Goal: Task Accomplishment & Management: Manage account settings

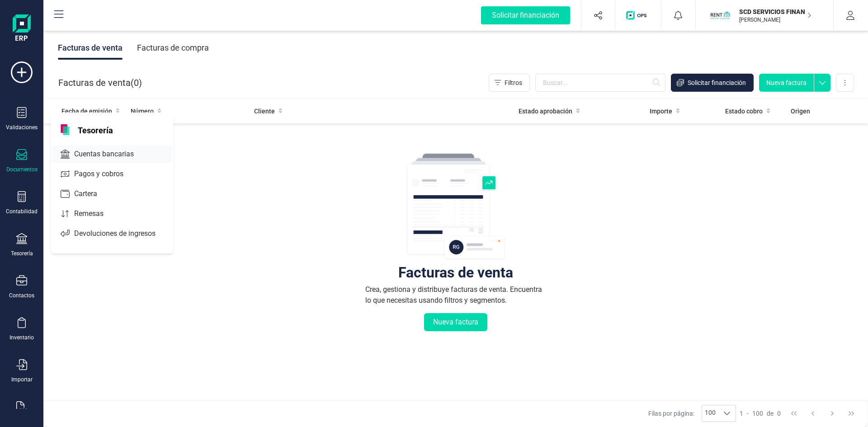
click at [103, 154] on span "Cuentas bancarias" at bounding box center [110, 154] width 80 height 11
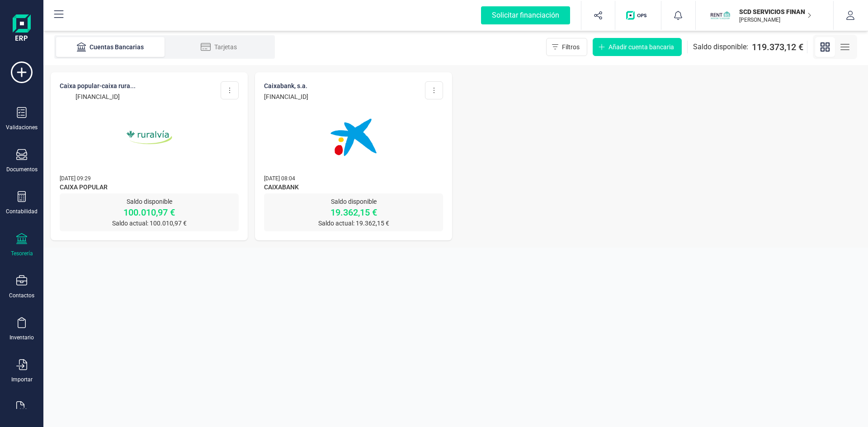
click at [810, 13] on icon "button" at bounding box center [809, 15] width 5 height 7
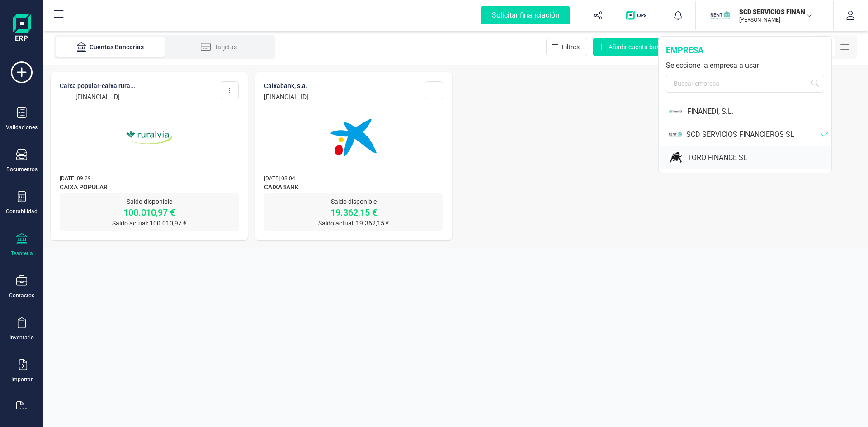
click at [714, 150] on div "TORO FINANCE SL" at bounding box center [745, 157] width 172 height 23
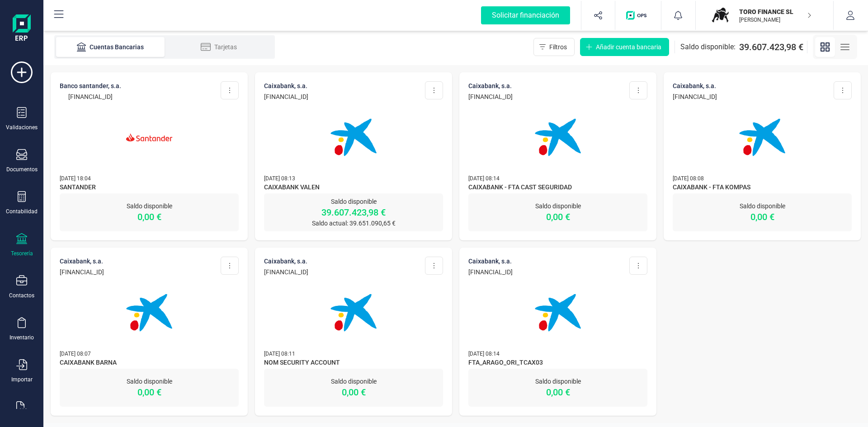
click at [358, 139] on img at bounding box center [353, 137] width 76 height 76
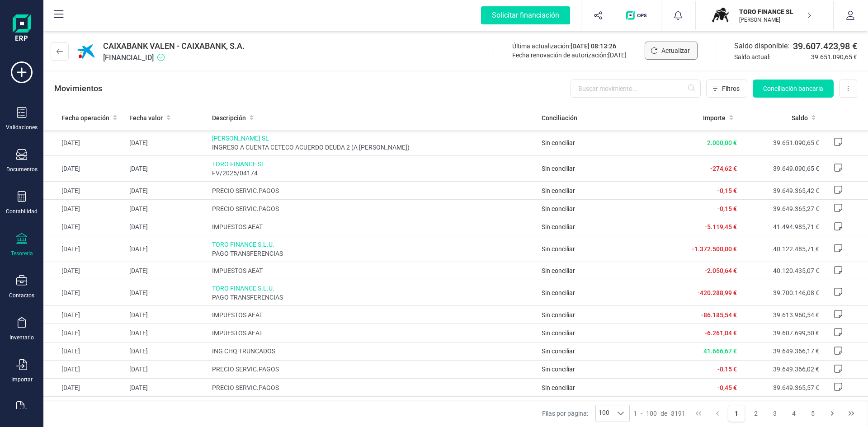
click at [671, 50] on span "Actualizar" at bounding box center [675, 50] width 28 height 9
click at [784, 14] on p "TORO FINANCE SL" at bounding box center [775, 11] width 72 height 9
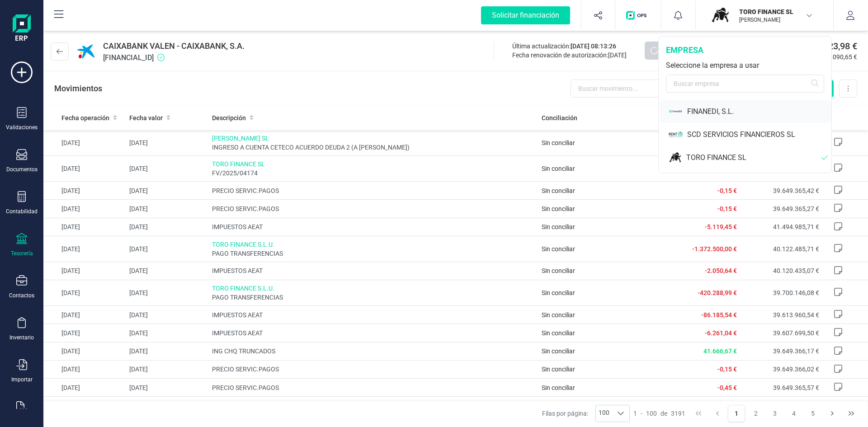
click at [697, 111] on div "FINANEDI, S.L." at bounding box center [759, 111] width 144 height 11
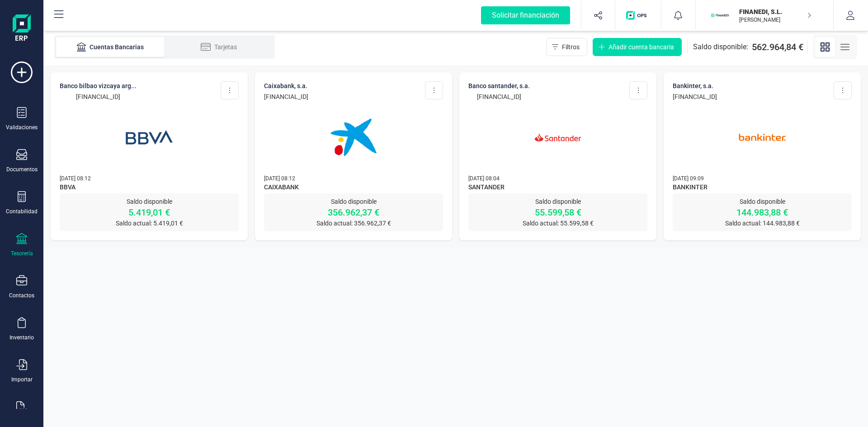
click at [362, 142] on img at bounding box center [353, 137] width 76 height 76
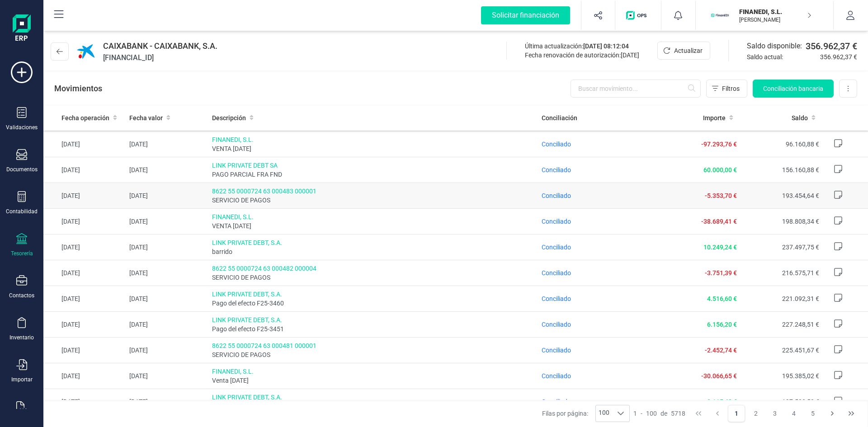
scroll to position [723, 0]
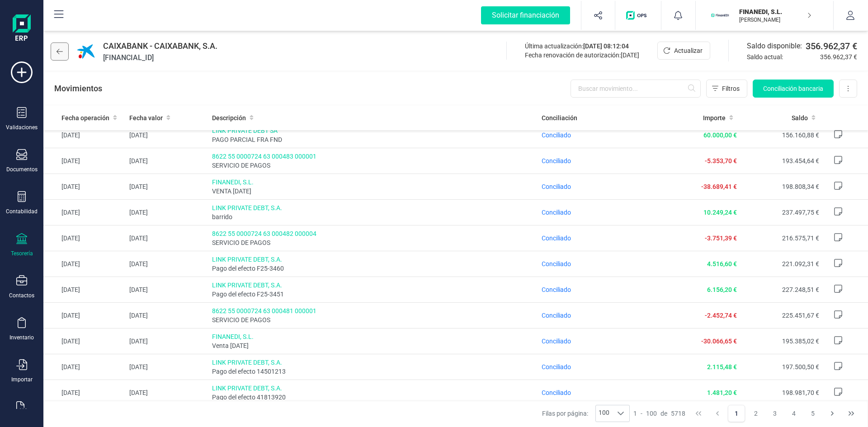
click at [58, 52] on icon at bounding box center [59, 51] width 6 height 5
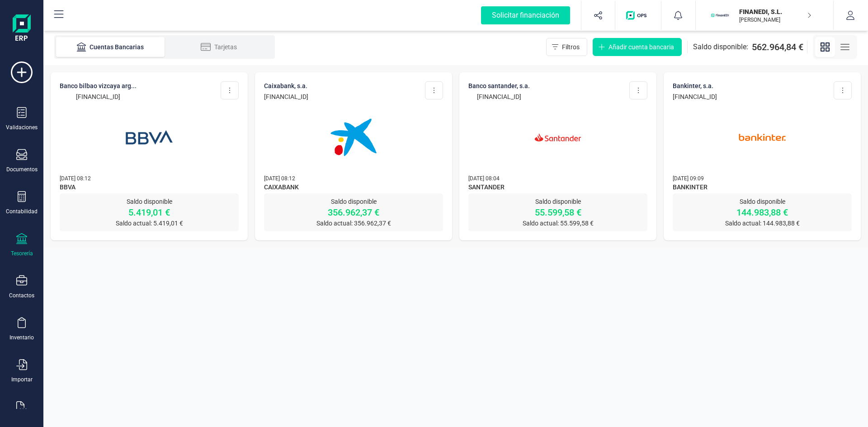
click at [521, 99] on img at bounding box center [558, 137] width 76 height 76
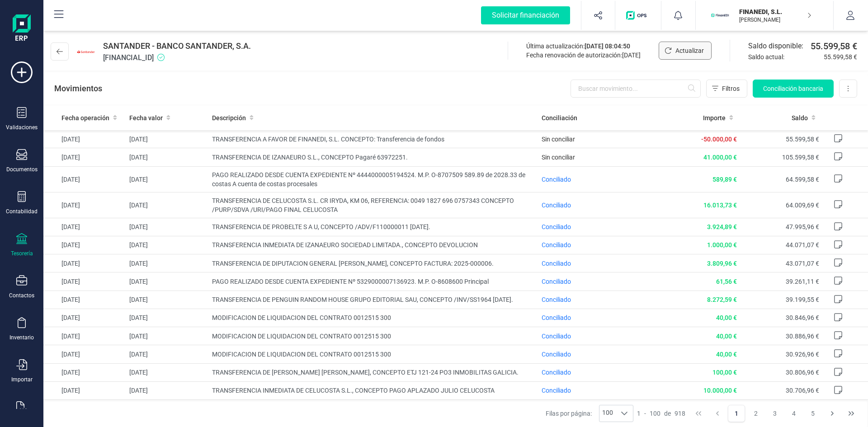
click at [685, 54] on span "Actualizar" at bounding box center [689, 50] width 28 height 9
click at [808, 14] on icon "button" at bounding box center [808, 15] width 3 height 5
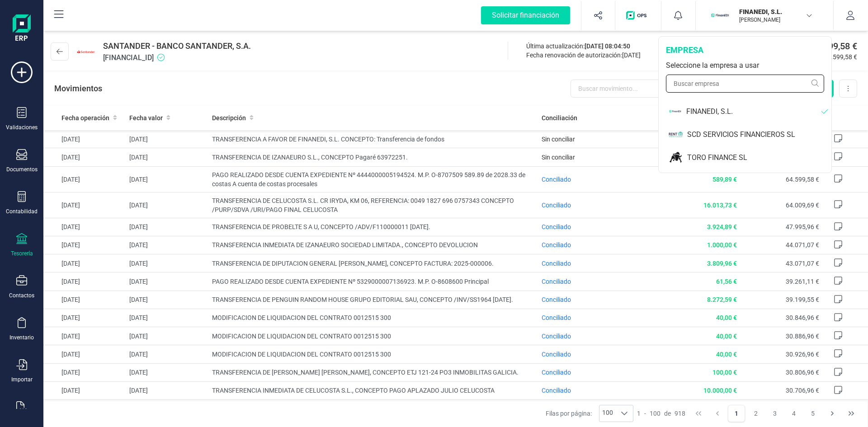
click at [708, 83] on input "text" at bounding box center [745, 84] width 158 height 18
drag, startPoint x: 702, startPoint y: 89, endPoint x: 666, endPoint y: 84, distance: 36.4
click at [666, 84] on input "link" at bounding box center [745, 84] width 158 height 18
click at [816, 81] on input "LINK PRIVATE" at bounding box center [745, 84] width 158 height 18
type input "LINK PRIVATE"
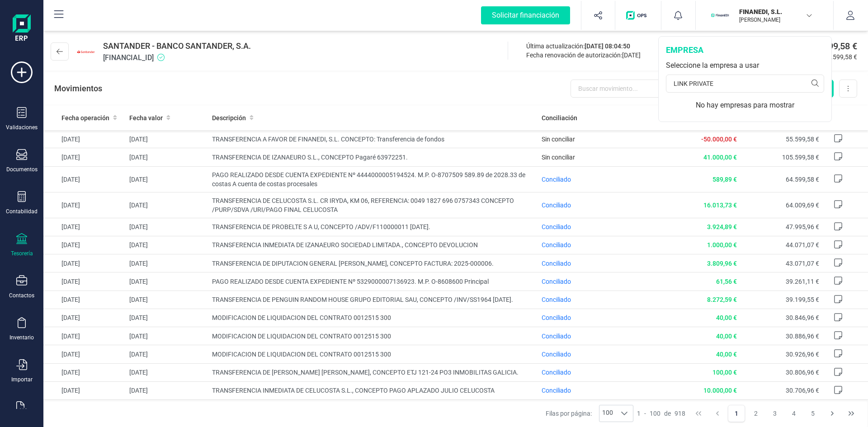
click at [777, 52] on div "empresa" at bounding box center [745, 50] width 158 height 13
click at [764, 110] on div "No hay empresas para mostrar" at bounding box center [744, 109] width 173 height 18
drag, startPoint x: 726, startPoint y: 80, endPoint x: 652, endPoint y: 79, distance: 73.2
click at [652, 79] on div "Solicitar financiación Importaciones completadas 0 / 0 FINANEDI, [PERSON_NAME] …" at bounding box center [455, 213] width 824 height 427
click at [752, 9] on p "FINANEDI, S.L." at bounding box center [775, 11] width 72 height 9
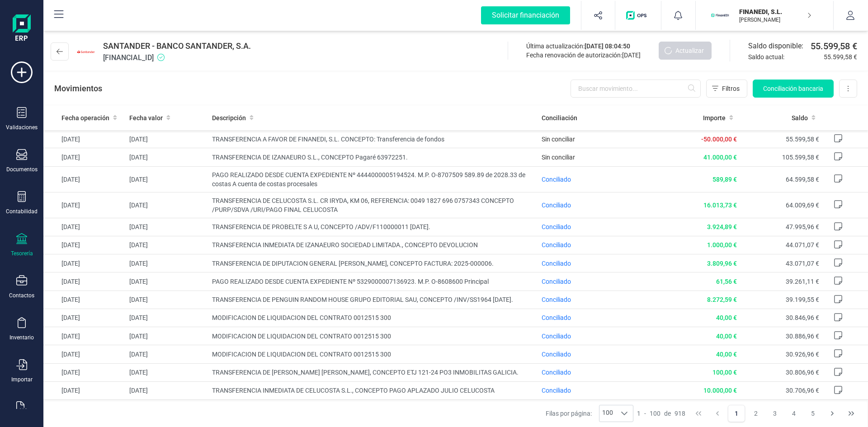
click at [810, 14] on icon "button" at bounding box center [809, 15] width 5 height 7
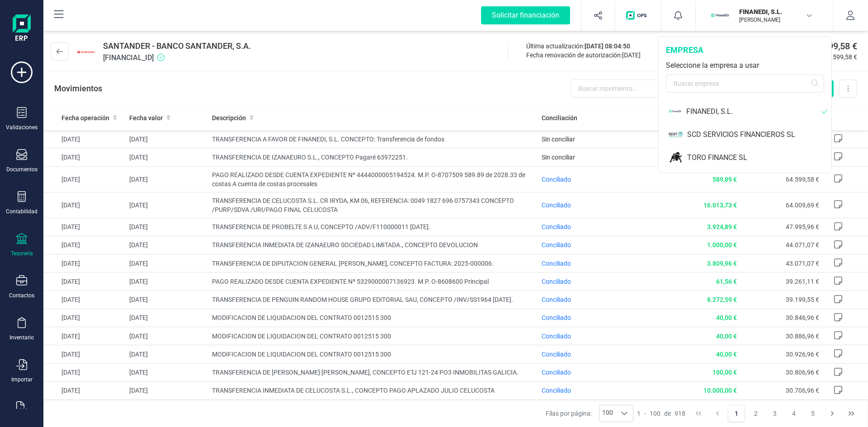
click at [395, 62] on div "SANTANDER - BANCO SANTANDER, S.A. [FINANCIAL_ID] Última actualización: [DATE] 0…" at bounding box center [455, 50] width 824 height 42
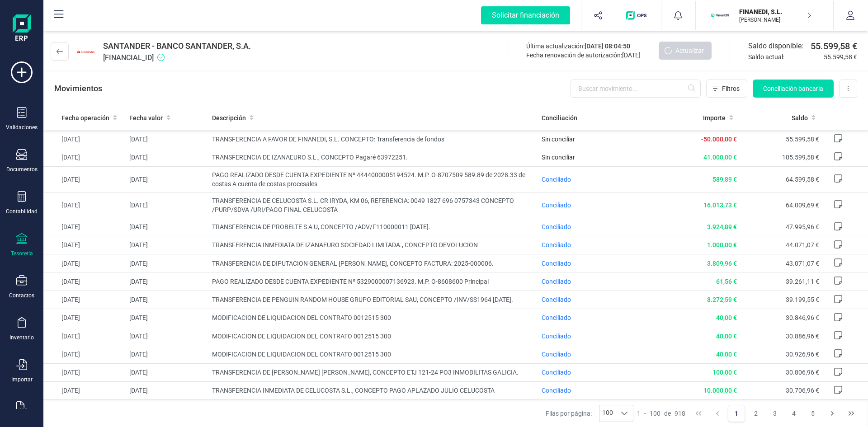
click at [807, 14] on icon "button" at bounding box center [809, 15] width 5 height 7
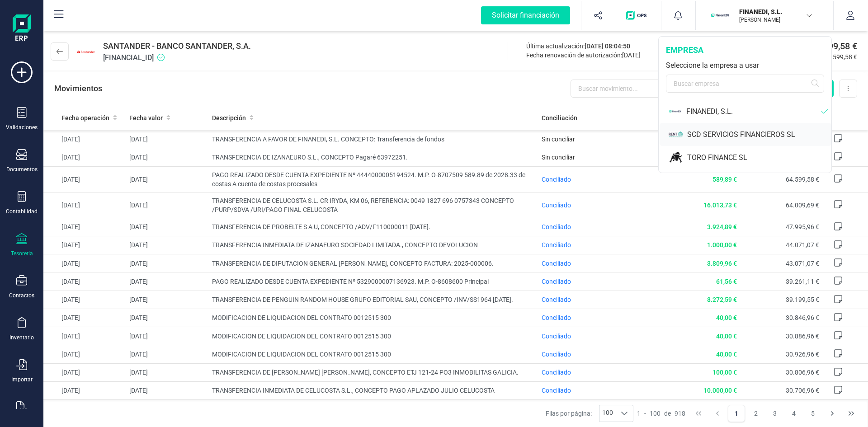
click at [707, 134] on div "SCD SERVICIOS FINANCIEROS SL" at bounding box center [759, 134] width 144 height 11
